Goal: Task Accomplishment & Management: Use online tool/utility

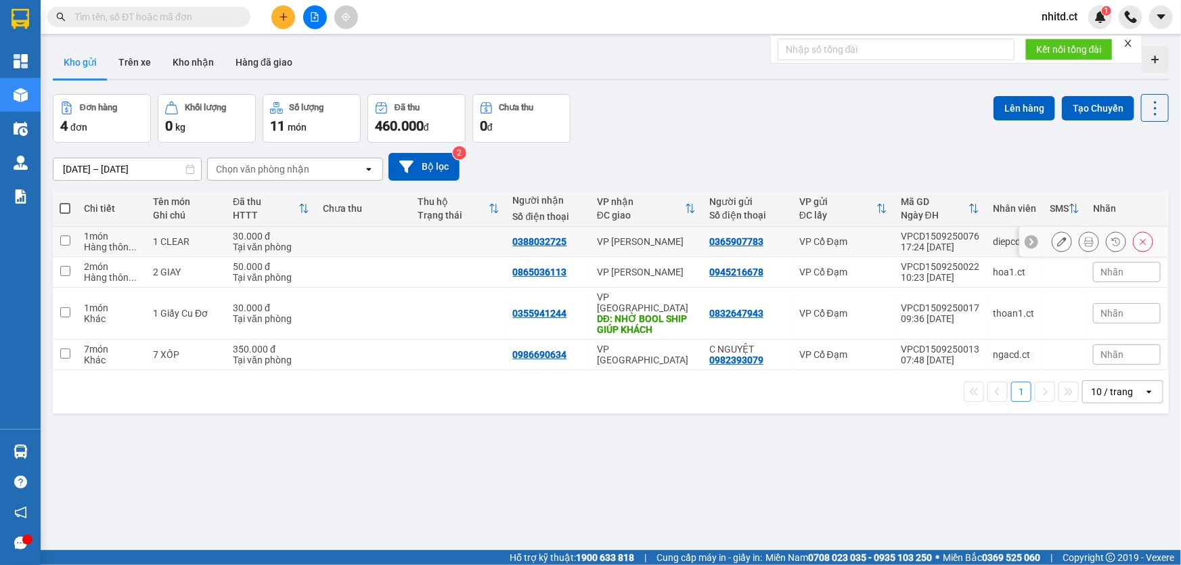
click at [311, 240] on td "30.000 đ Tại văn phòng" at bounding box center [271, 242] width 90 height 30
checkbox input "true"
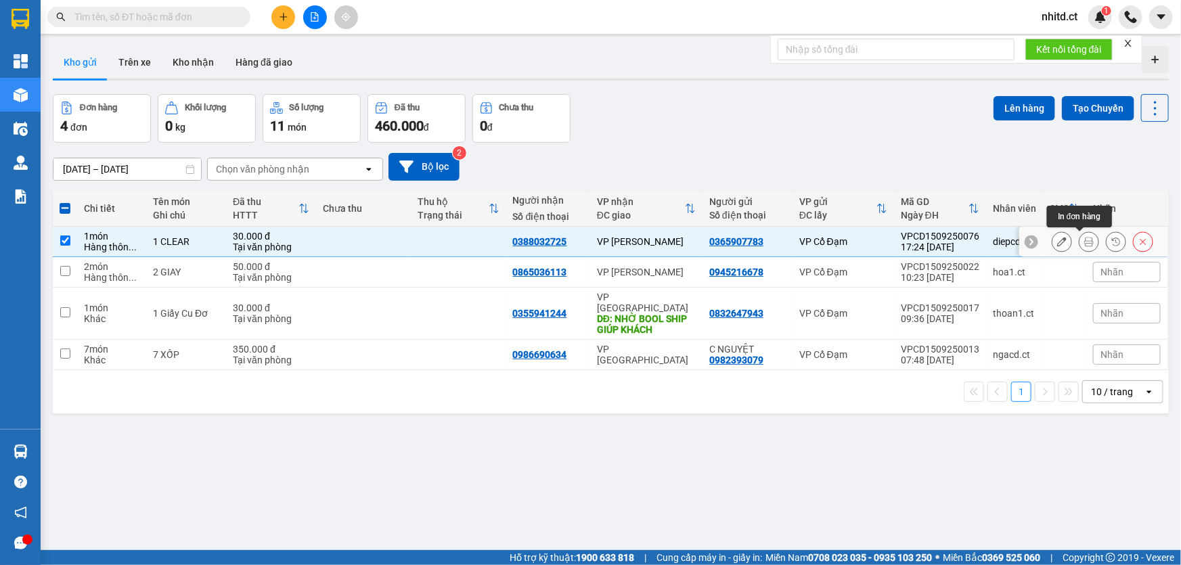
click at [1084, 242] on icon at bounding box center [1088, 241] width 9 height 9
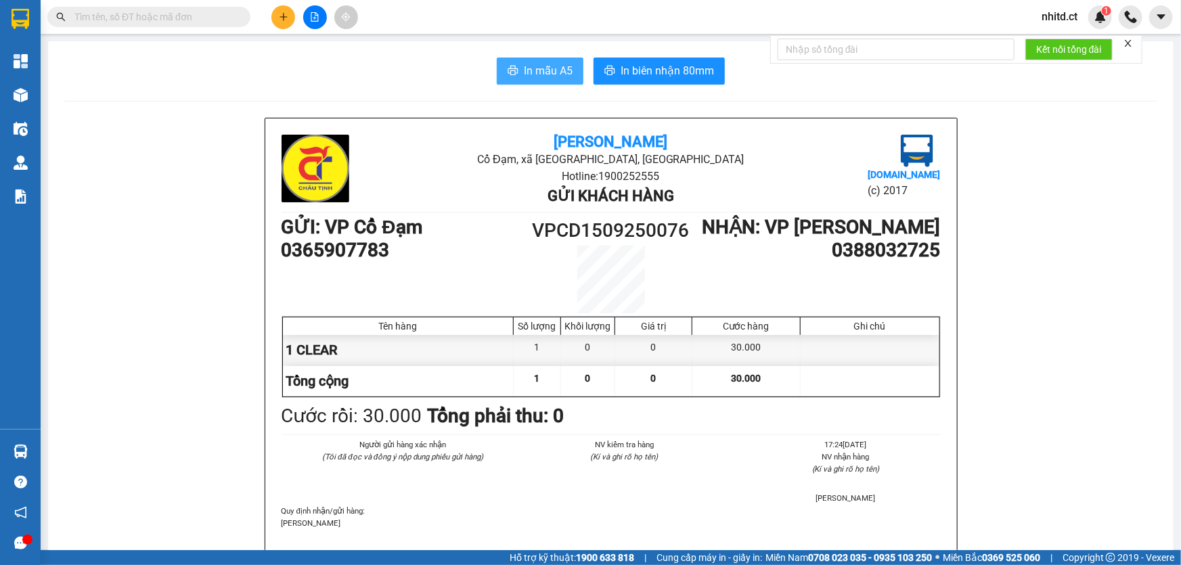
click at [535, 69] on span "In mẫu A5" at bounding box center [548, 70] width 49 height 17
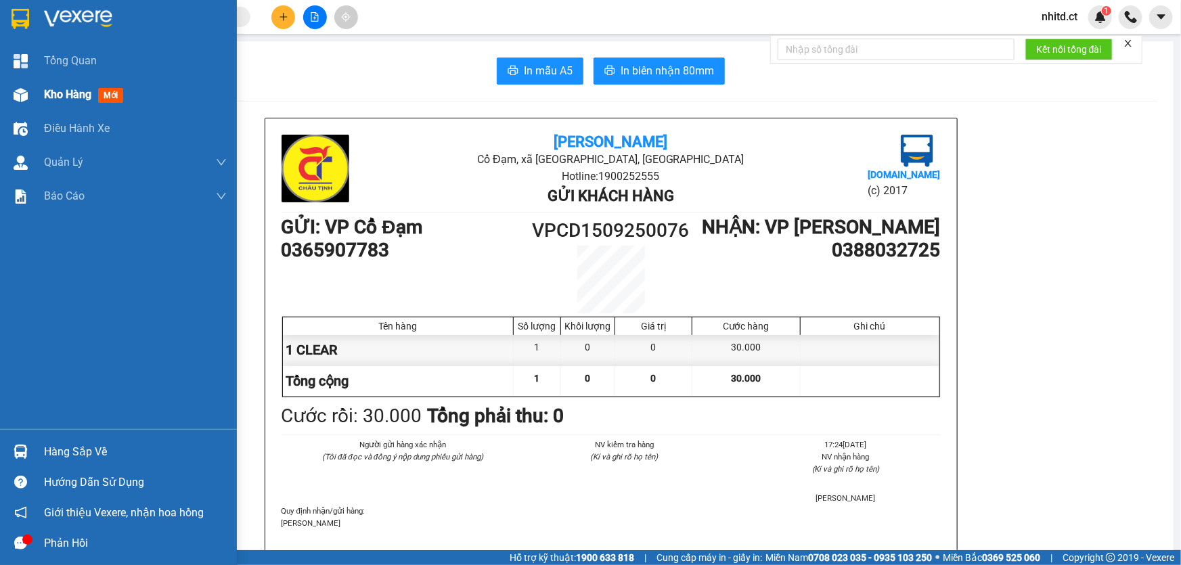
click at [47, 95] on span "Kho hàng" at bounding box center [67, 94] width 47 height 13
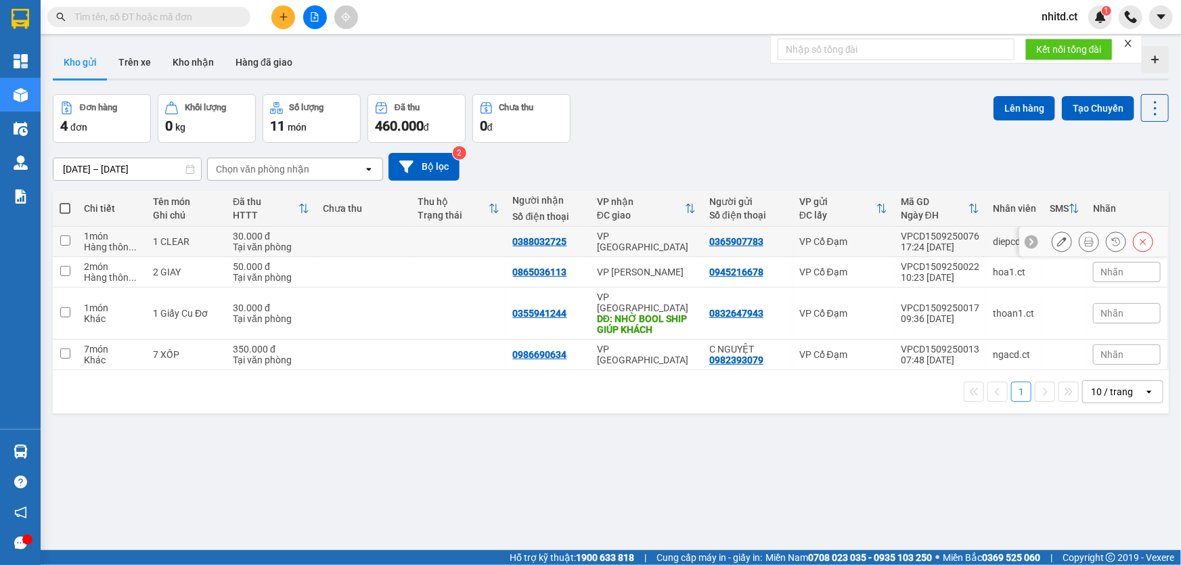
click at [297, 248] on div "Tại văn phòng" at bounding box center [271, 247] width 76 height 11
checkbox input "true"
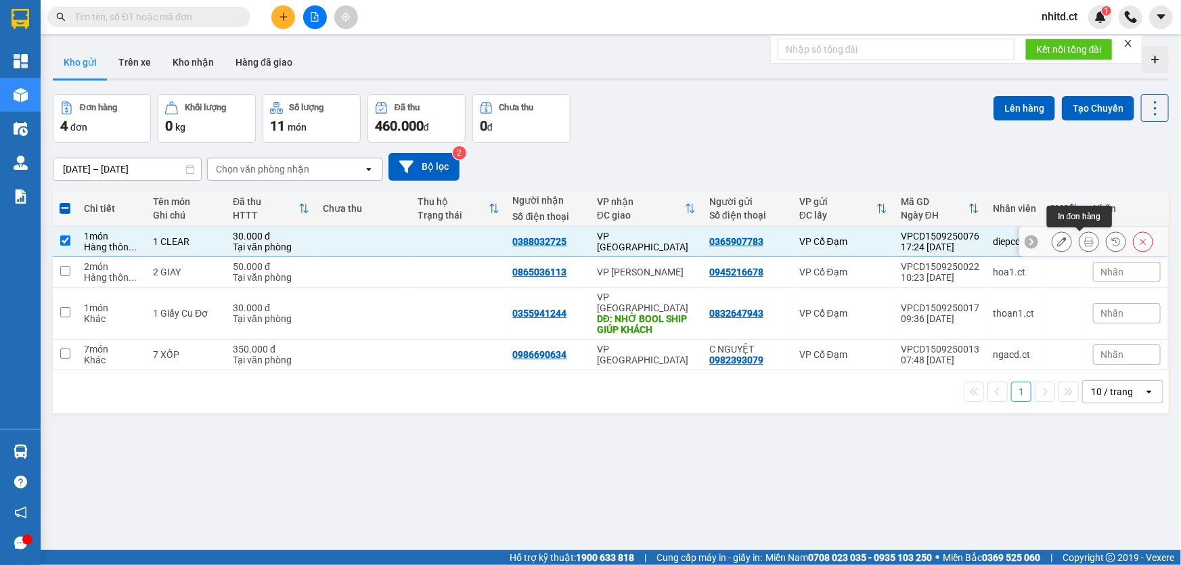
click at [1084, 240] on icon at bounding box center [1088, 241] width 9 height 9
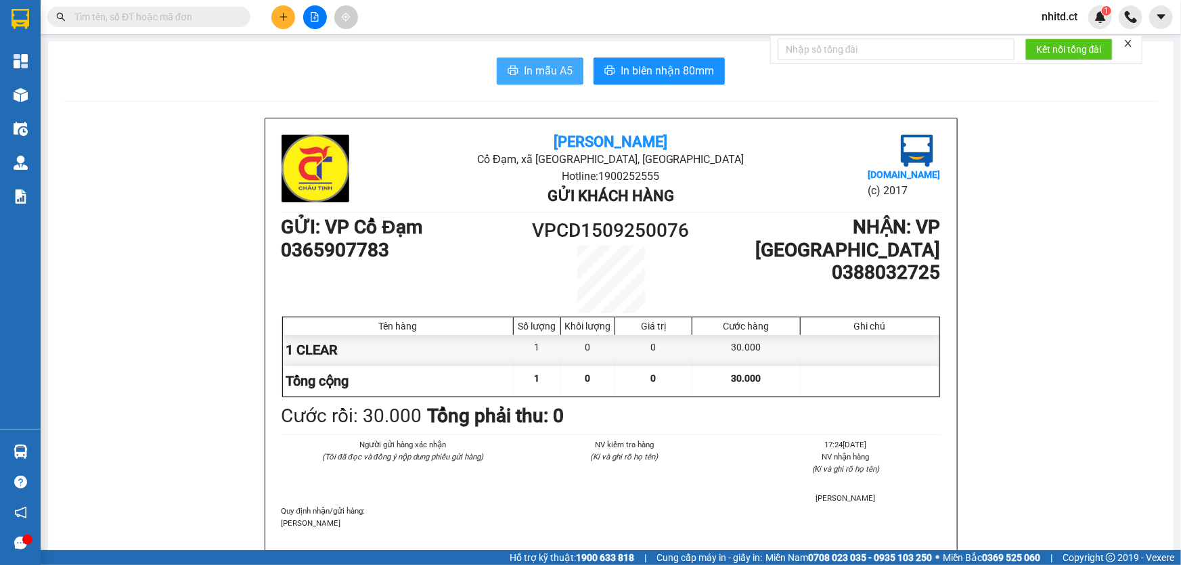
click at [547, 72] on span "In mẫu A5" at bounding box center [548, 70] width 49 height 17
click at [543, 72] on span "In mẫu A5" at bounding box center [548, 70] width 49 height 17
click at [514, 79] on button "In mẫu A5" at bounding box center [540, 71] width 87 height 27
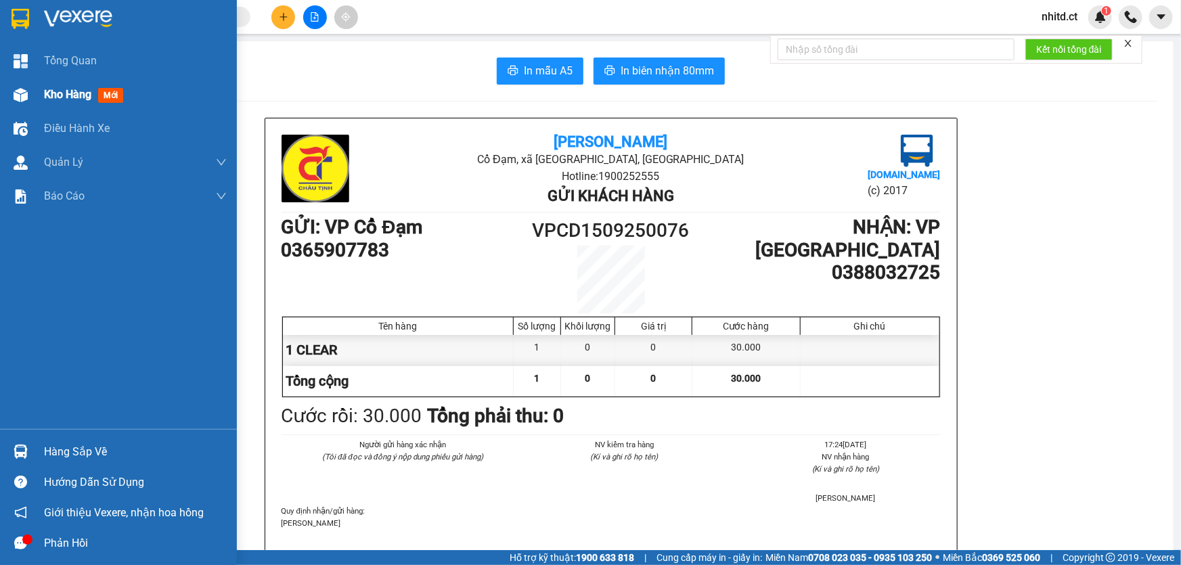
click at [20, 93] on img at bounding box center [21, 95] width 14 height 14
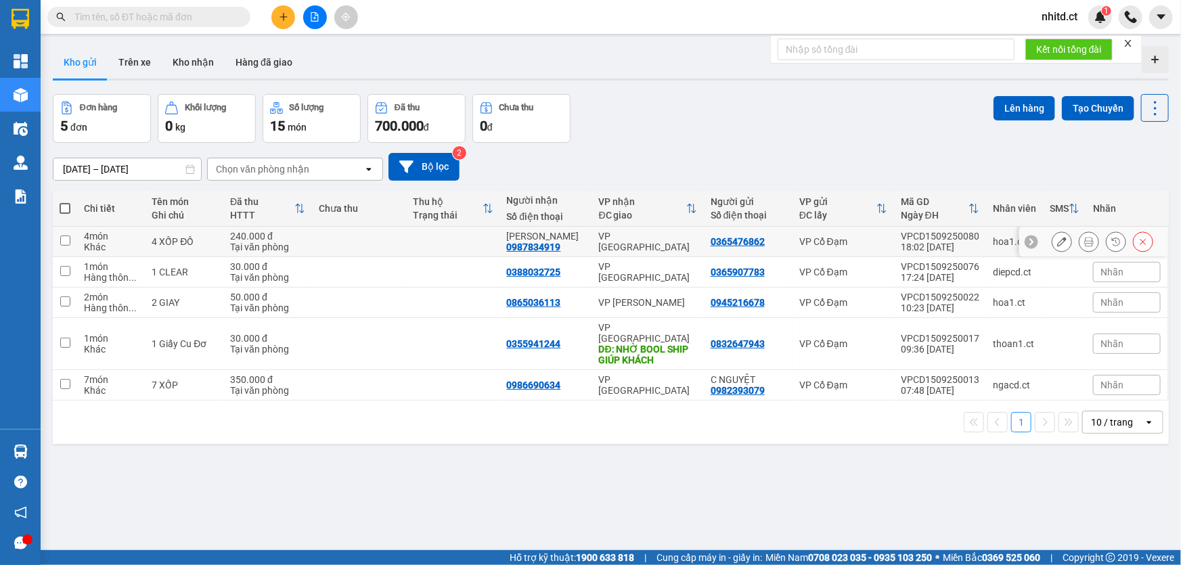
click at [66, 242] on input "checkbox" at bounding box center [65, 241] width 10 height 10
checkbox input "true"
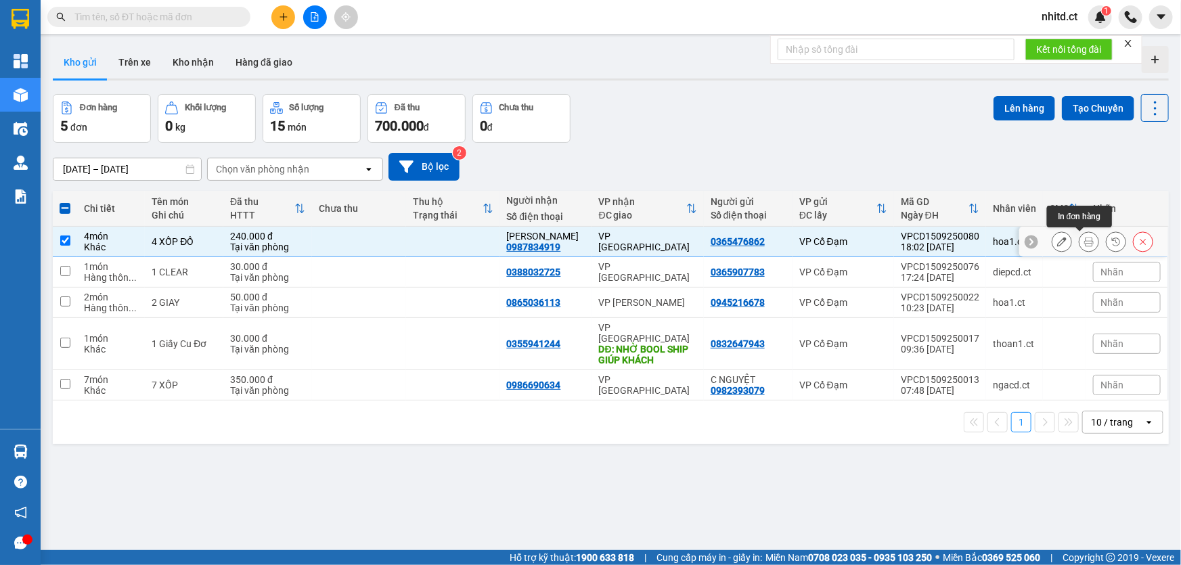
click at [1084, 238] on icon at bounding box center [1088, 241] width 9 height 9
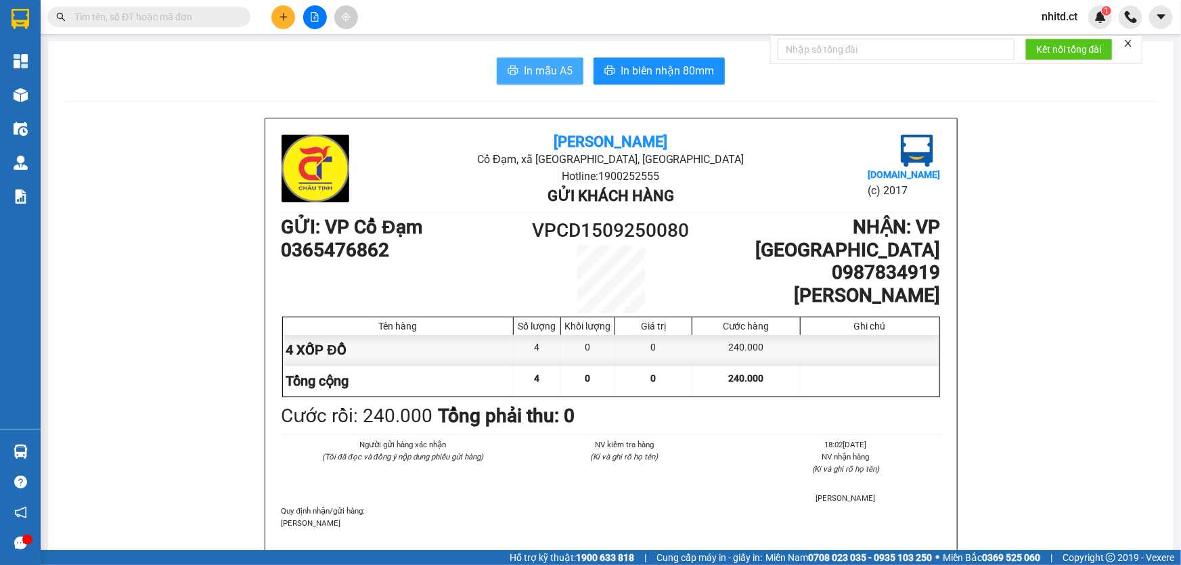
click at [533, 81] on button "In mẫu A5" at bounding box center [540, 71] width 87 height 27
